Goal: Information Seeking & Learning: Learn about a topic

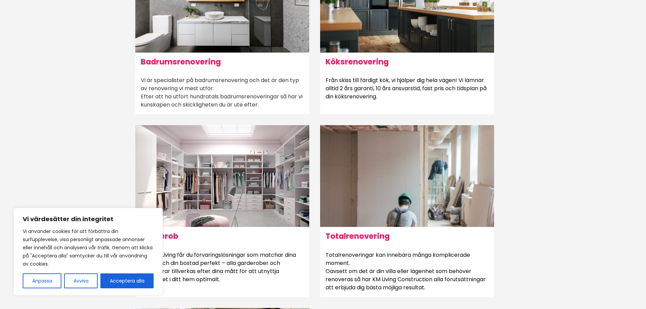
scroll to position [475, 0]
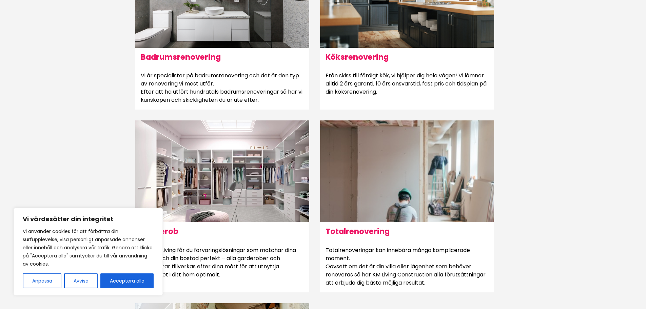
drag, startPoint x: 76, startPoint y: 282, endPoint x: 81, endPoint y: 279, distance: 6.2
click at [76, 282] on button "Avvisa" at bounding box center [81, 280] width 34 height 15
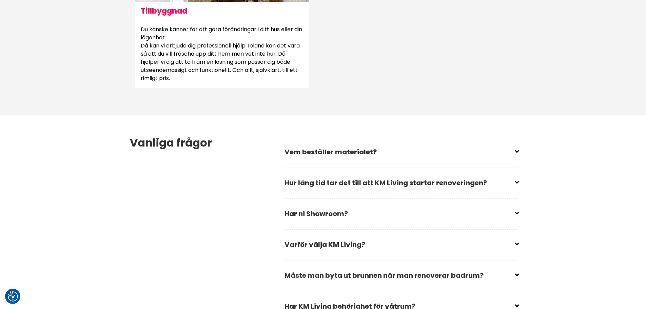
scroll to position [882, 0]
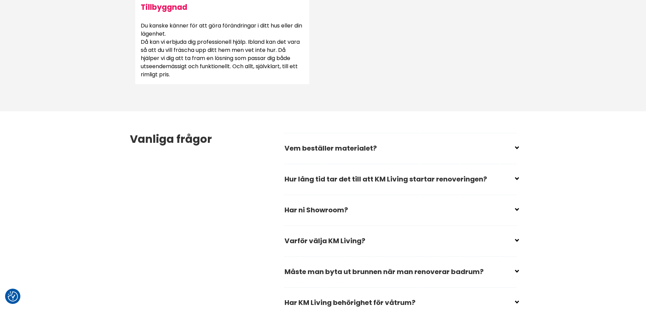
click at [518, 175] on input "checkbox" at bounding box center [402, 176] width 232 height 10
checkbox input "false"
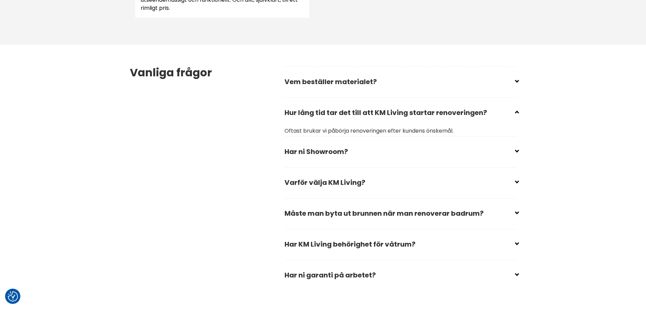
scroll to position [950, 0]
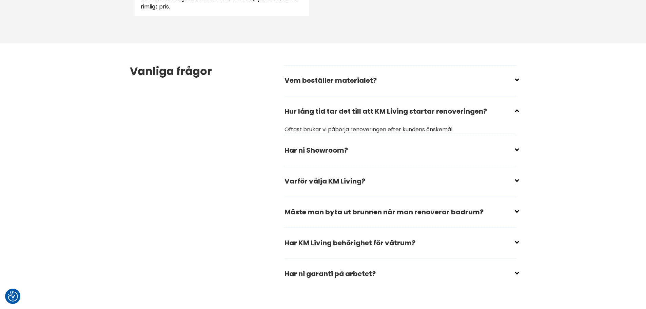
click at [513, 151] on input "checkbox" at bounding box center [402, 147] width 232 height 10
checkbox input "false"
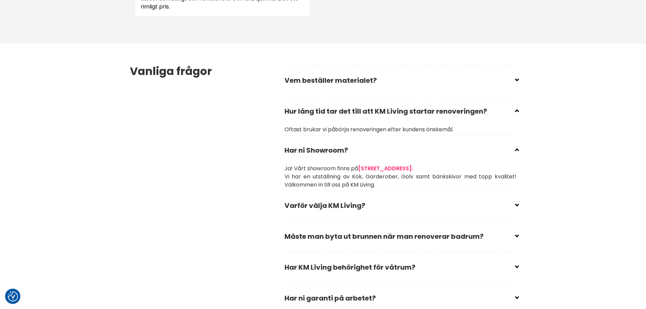
scroll to position [984, 0]
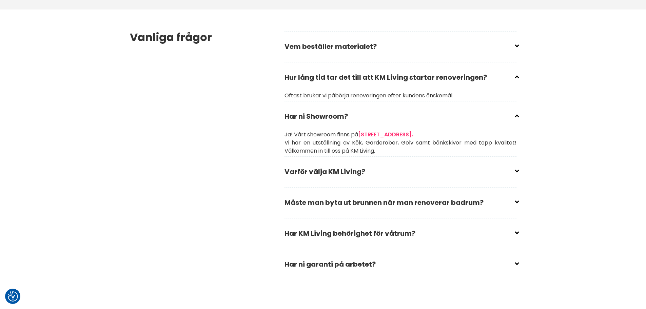
click at [456, 164] on input "checkbox" at bounding box center [402, 169] width 232 height 10
checkbox input "false"
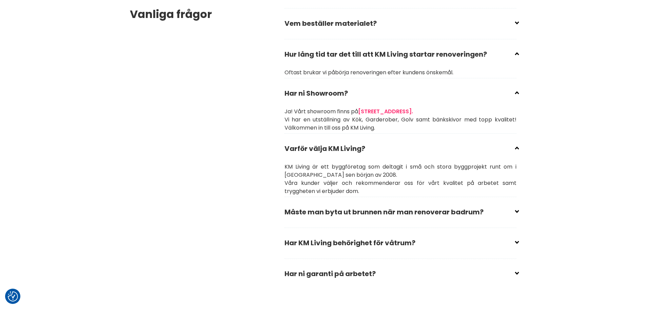
scroll to position [1018, 0]
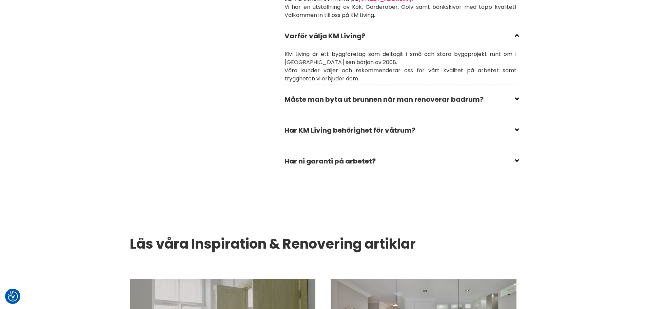
click at [446, 164] on input "checkbox" at bounding box center [402, 158] width 232 height 10
checkbox input "false"
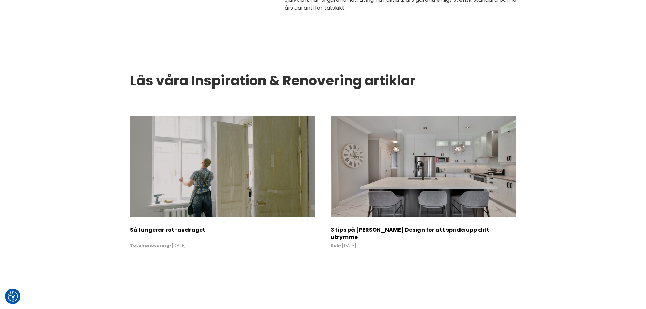
scroll to position [1357, 0]
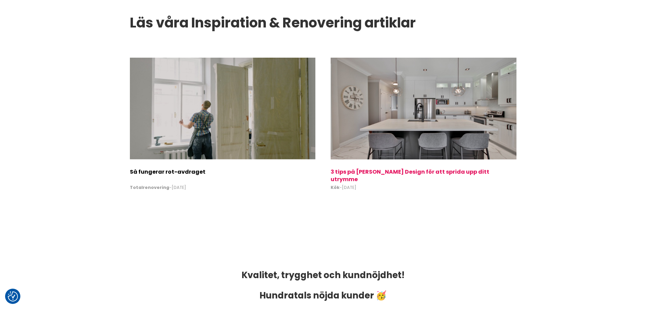
click at [365, 174] on h2 "3 tips på [PERSON_NAME] Design för att sprida upp ditt utrymme" at bounding box center [424, 174] width 186 height 12
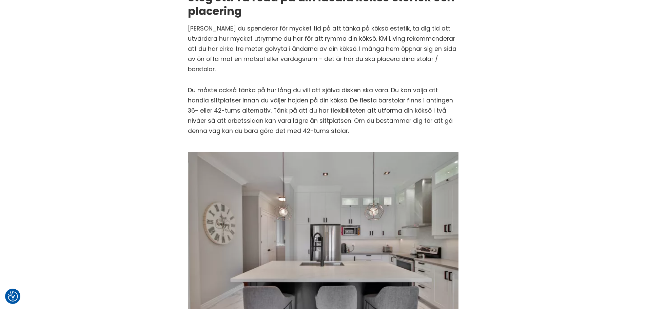
scroll to position [34, 0]
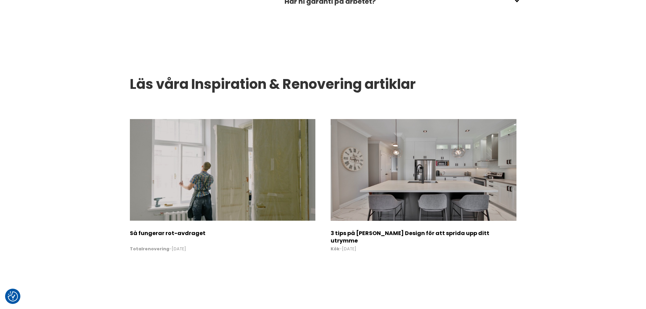
scroll to position [1114, 0]
